Goal: Transaction & Acquisition: Book appointment/travel/reservation

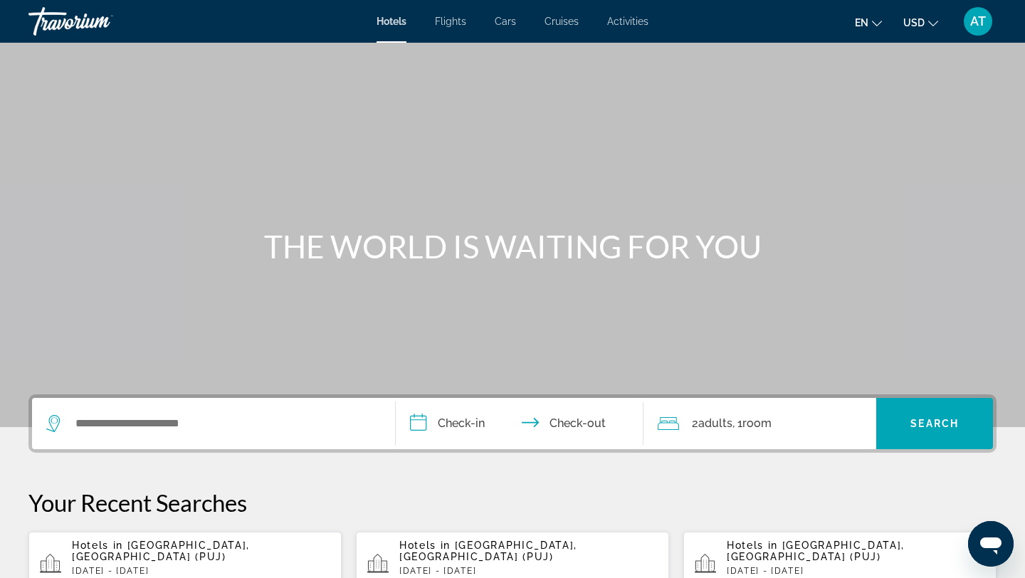
click at [307, 438] on div "Search widget" at bounding box center [213, 423] width 334 height 51
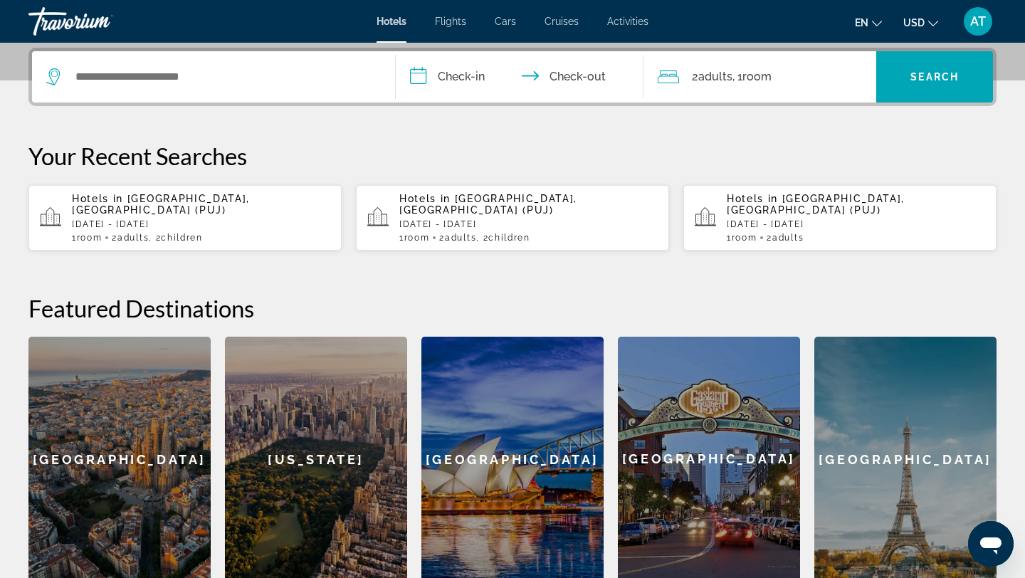
scroll to position [348, 0]
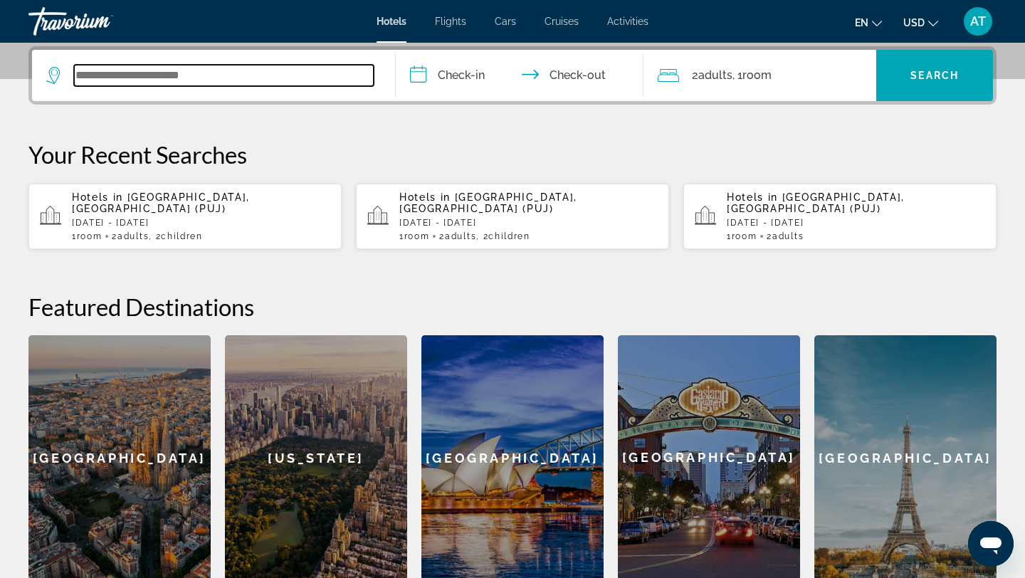
click at [191, 70] on input "Search widget" at bounding box center [224, 75] width 300 height 21
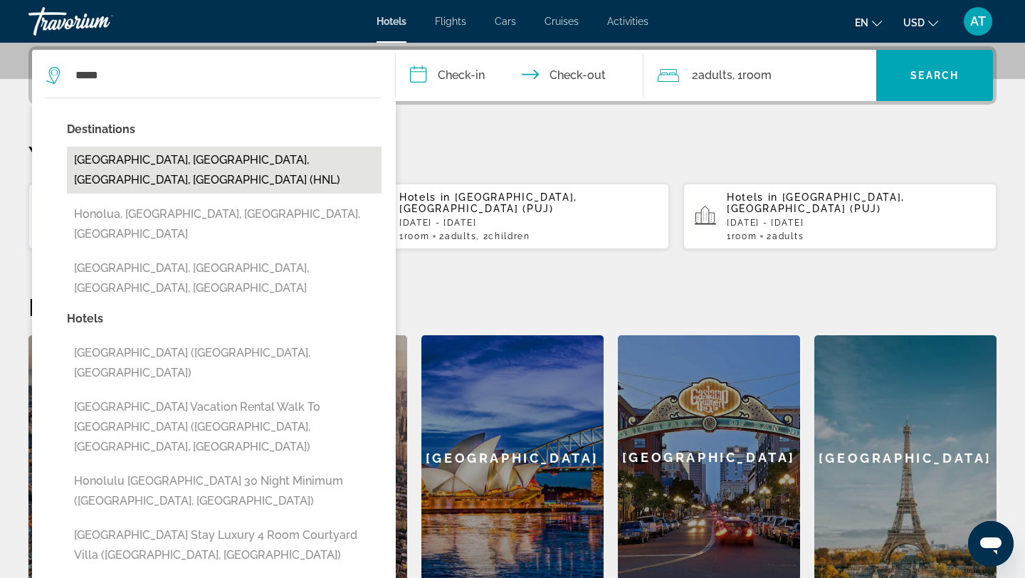
click at [171, 155] on button "[GEOGRAPHIC_DATA], [GEOGRAPHIC_DATA], [GEOGRAPHIC_DATA], [GEOGRAPHIC_DATA] (HNL)" at bounding box center [224, 170] width 315 height 47
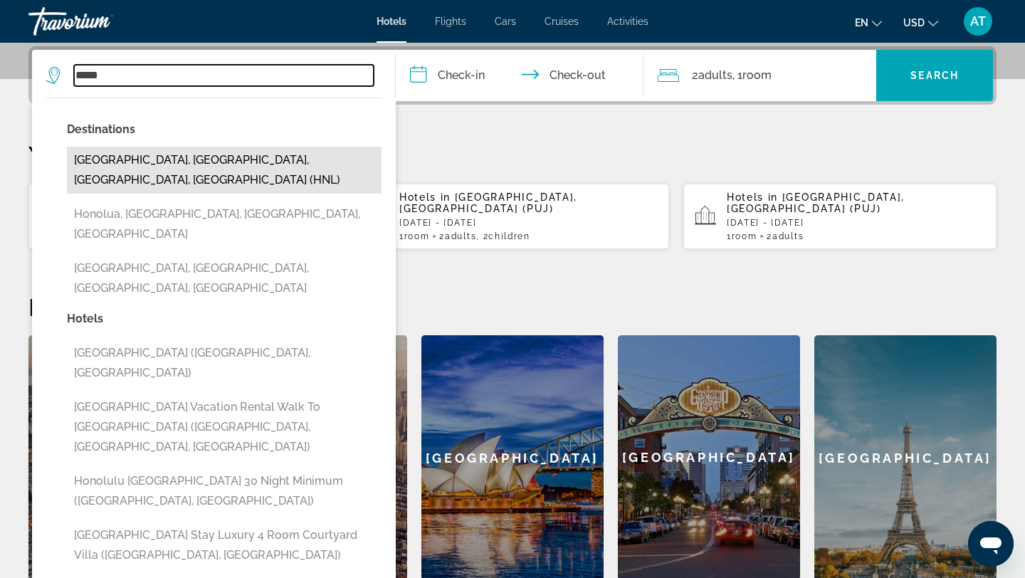
type input "**********"
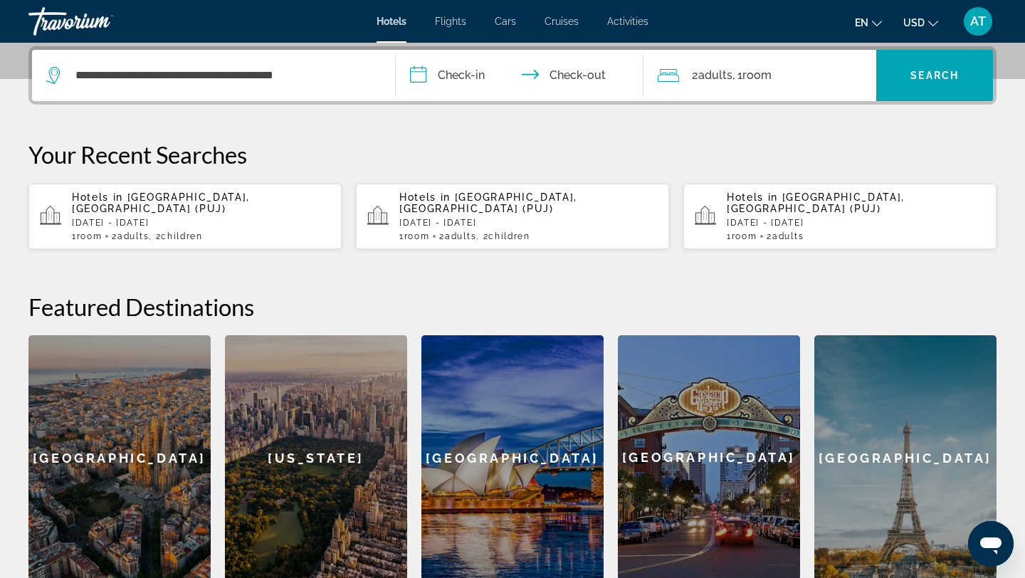
click at [492, 86] on input "**********" at bounding box center [522, 78] width 253 height 56
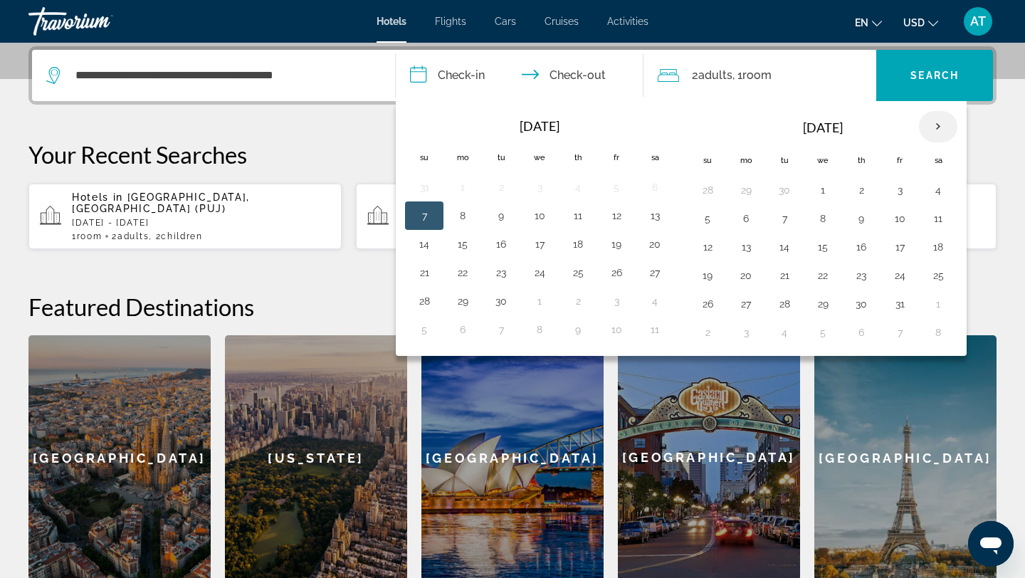
click at [923, 132] on th "Next month" at bounding box center [938, 126] width 38 height 31
click at [707, 239] on button "14" at bounding box center [707, 247] width 23 height 20
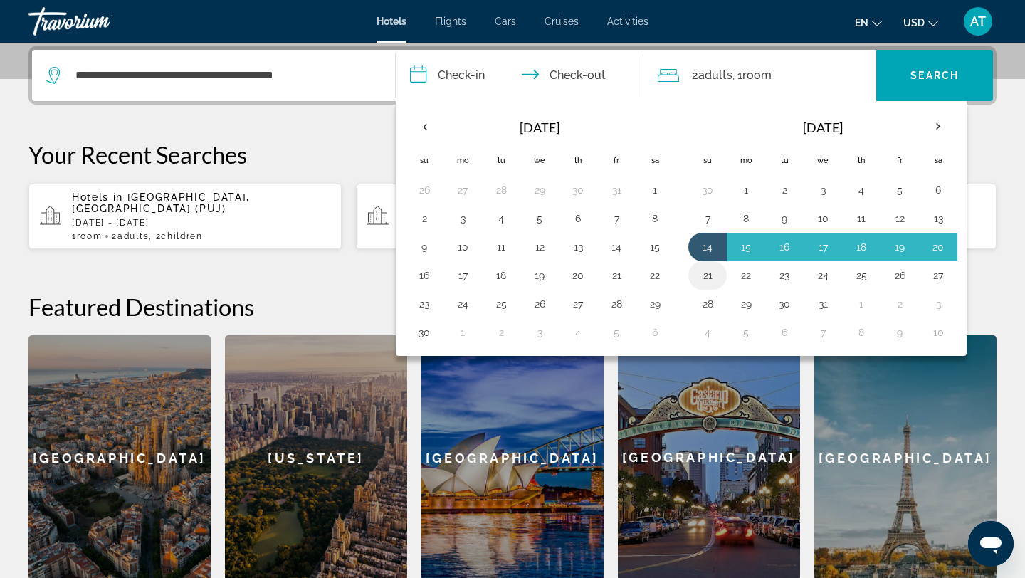
click at [713, 274] on button "21" at bounding box center [707, 275] width 23 height 20
type input "**********"
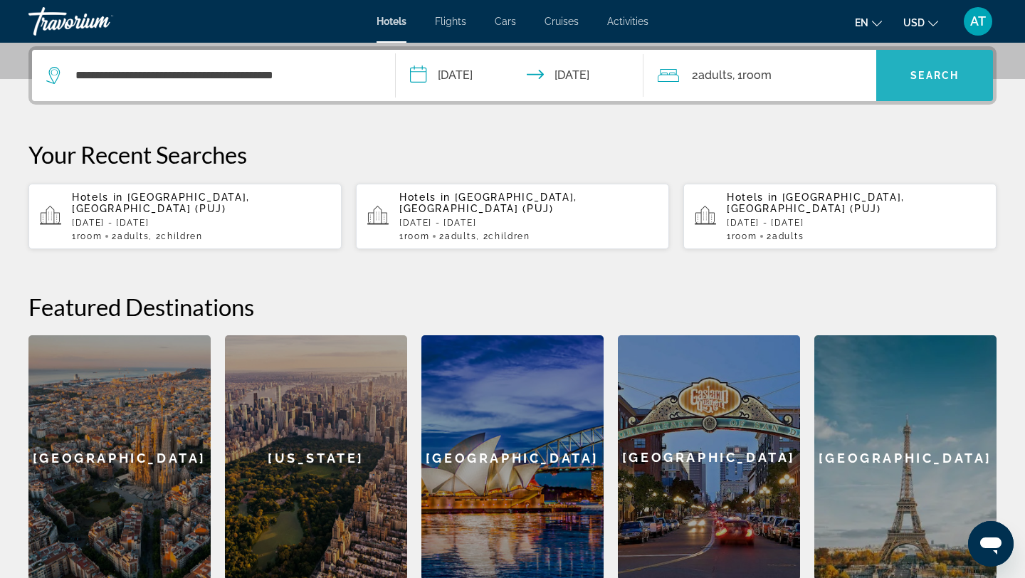
click at [932, 67] on span "Search widget" at bounding box center [934, 75] width 117 height 34
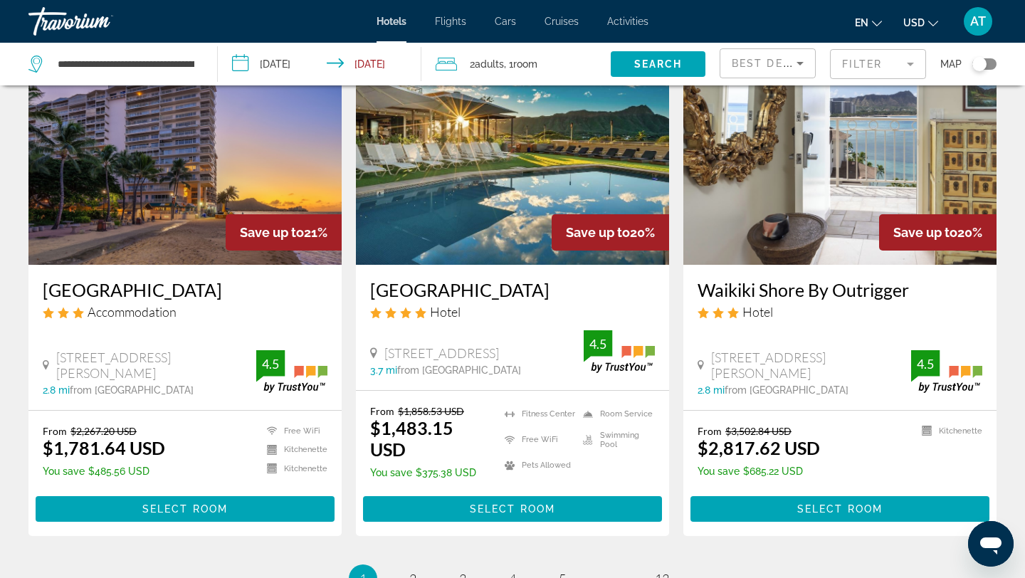
scroll to position [1744, 0]
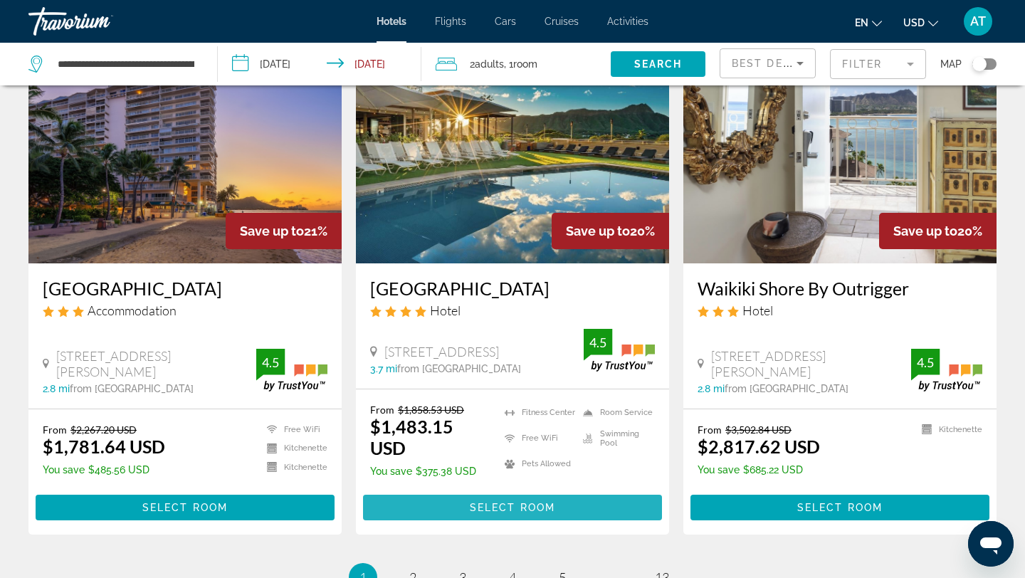
click at [515, 508] on span "Select Room" at bounding box center [512, 507] width 85 height 11
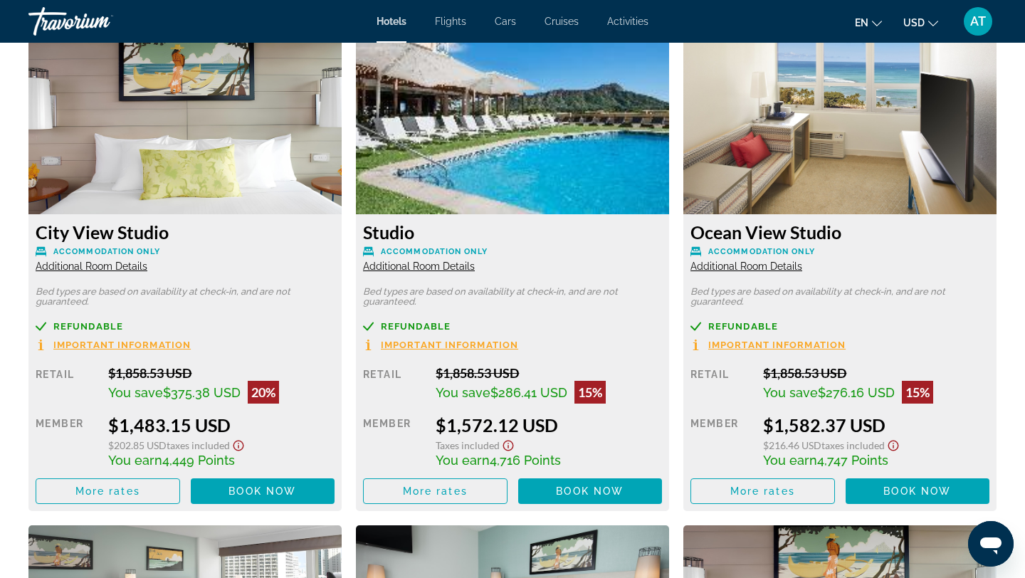
scroll to position [1984, 0]
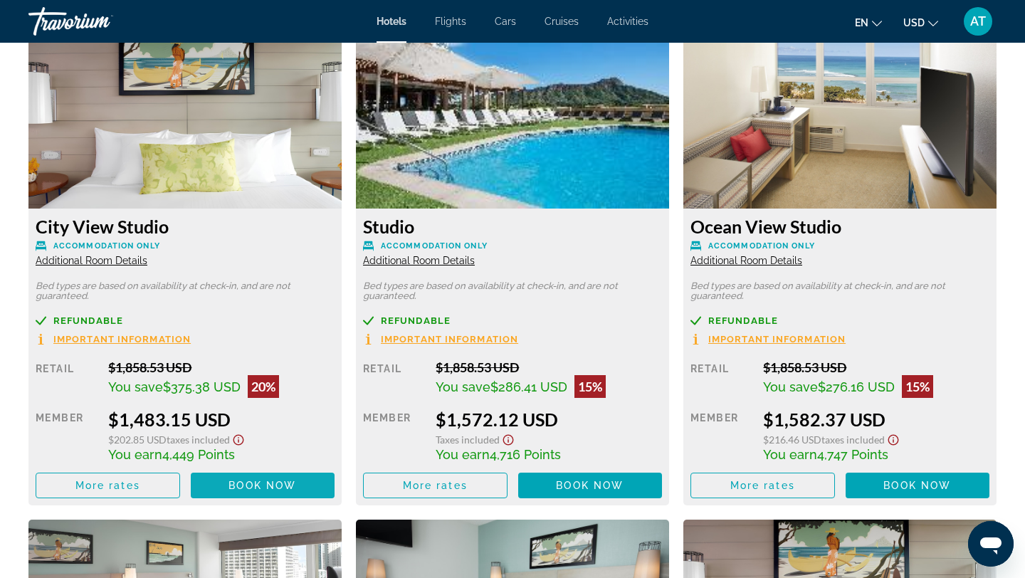
click at [234, 494] on span "Main content" at bounding box center [263, 485] width 144 height 34
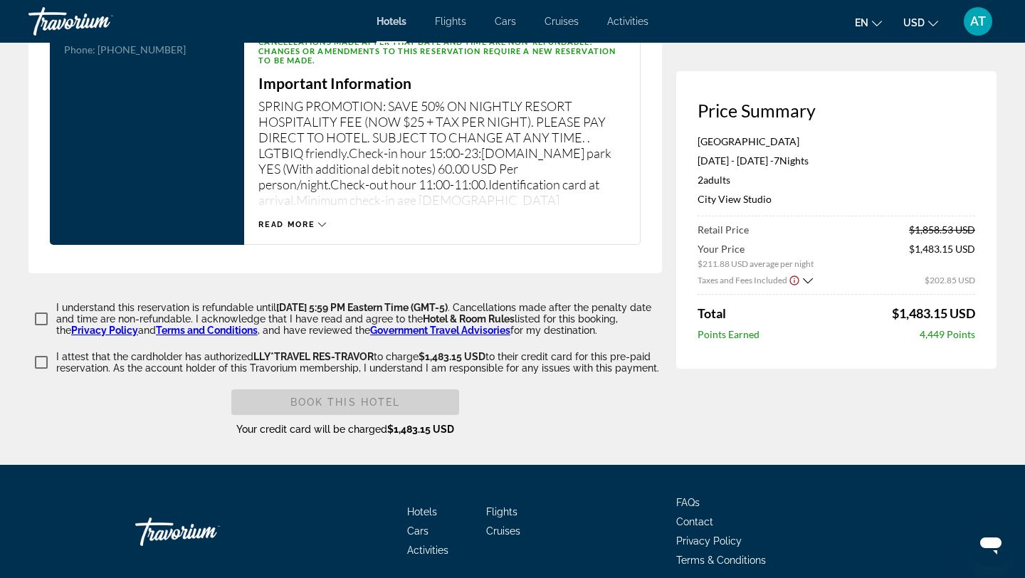
scroll to position [1949, 0]
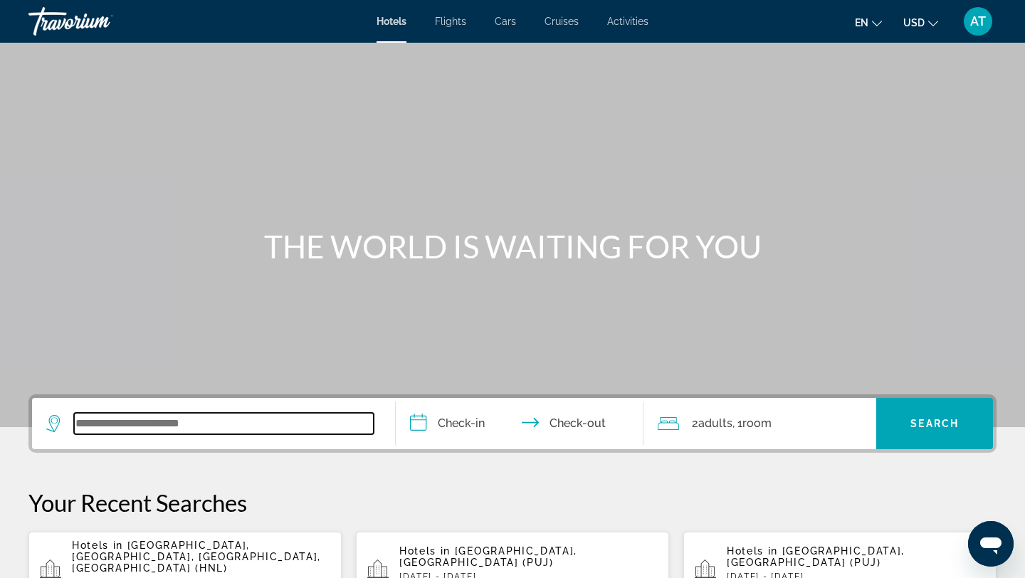
click at [244, 428] on input "Search widget" at bounding box center [224, 423] width 300 height 21
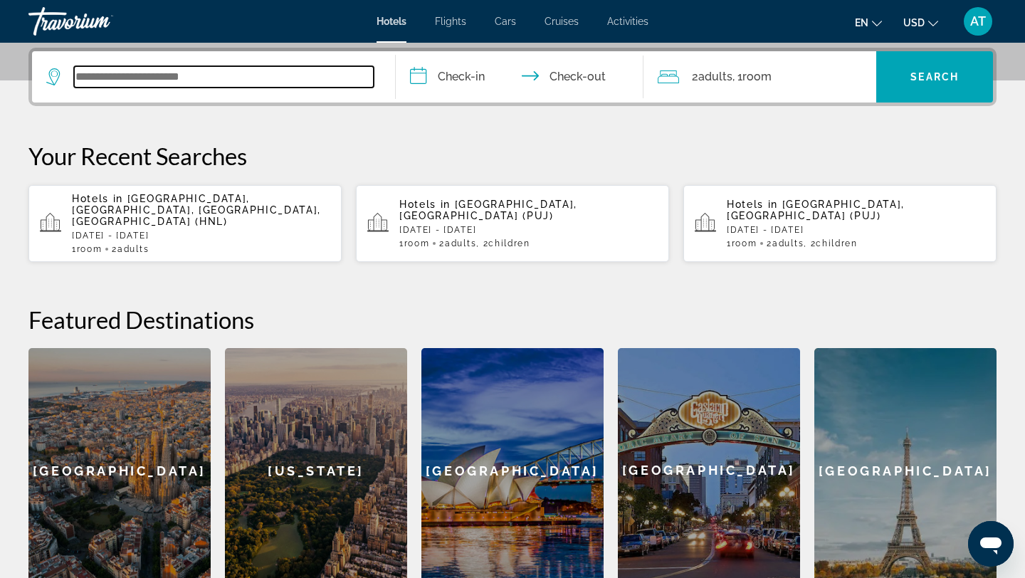
scroll to position [348, 0]
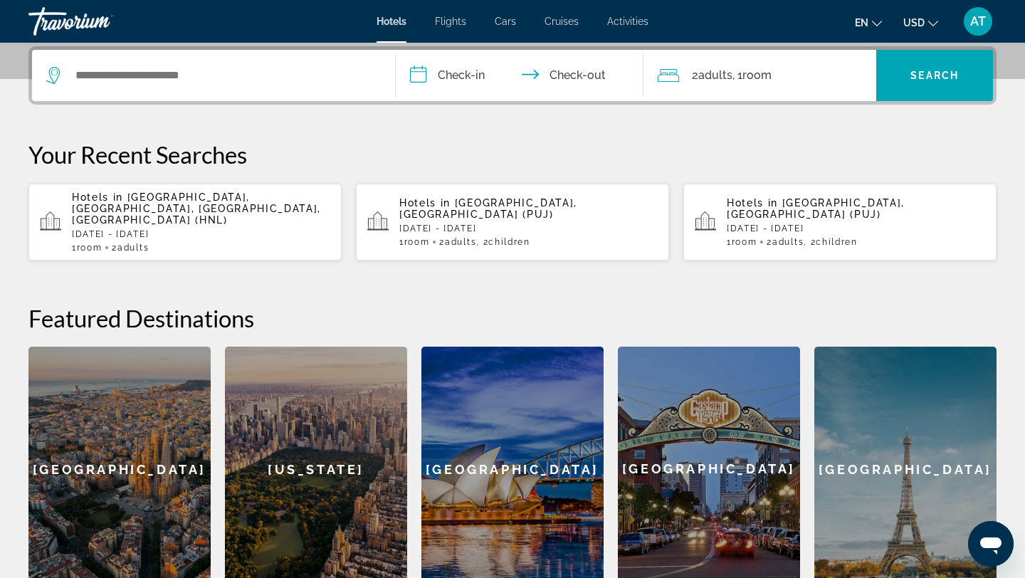
click at [207, 200] on span "[GEOGRAPHIC_DATA], [GEOGRAPHIC_DATA], [GEOGRAPHIC_DATA], [GEOGRAPHIC_DATA] (HNL)" at bounding box center [196, 208] width 249 height 34
